Goal: Navigation & Orientation: Find specific page/section

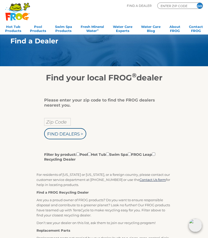
click at [47, 121] on input "Zip Code" at bounding box center [57, 122] width 27 height 8
type input "Zip Code"
click at [55, 132] on input "Find Dealers >" at bounding box center [65, 133] width 42 height 11
type input "Zip Code"
click at [52, 121] on input "Zip Code" at bounding box center [57, 122] width 27 height 8
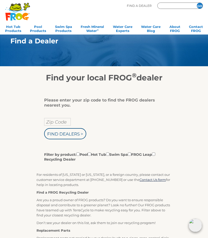
type input "ENTER ZIP CODE"
type input "60134"
click at [58, 135] on input "Find Dealers >" at bounding box center [65, 133] width 42 height 11
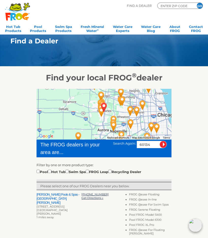
scroll to position [31, 0]
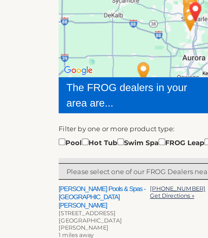
click at [48, 139] on input "checkbox" at bounding box center [49, 140] width 3 height 3
checkbox input "true"
click at [37, 139] on input "checkbox" at bounding box center [38, 140] width 3 height 3
checkbox input "true"
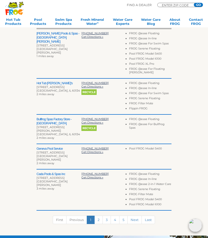
scroll to position [0, 0]
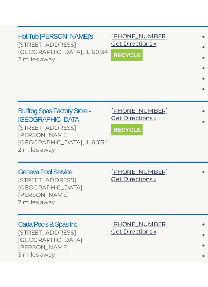
scroll to position [130, 0]
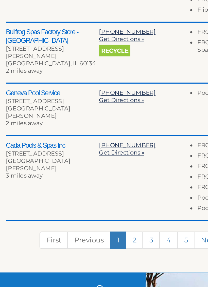
click at [94, 238] on link "2" at bounding box center [98, 250] width 8 height 8
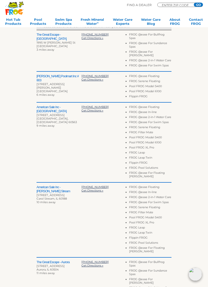
scroll to position [161, 0]
